Goal: Navigation & Orientation: Find specific page/section

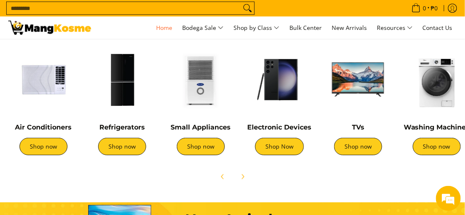
scroll to position [297, 0]
click at [49, 83] on img at bounding box center [43, 79] width 70 height 70
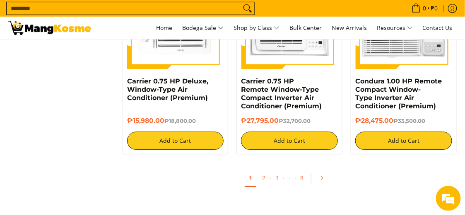
scroll to position [1537, 0]
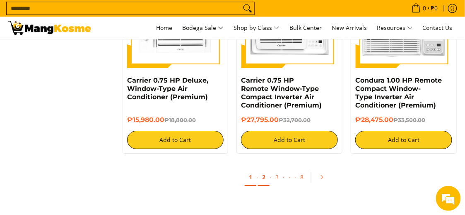
click at [263, 179] on link "2" at bounding box center [264, 177] width 12 height 17
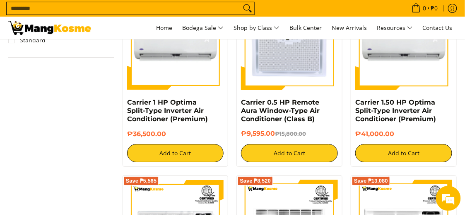
scroll to position [762, 0]
